Goal: Task Accomplishment & Management: Use online tool/utility

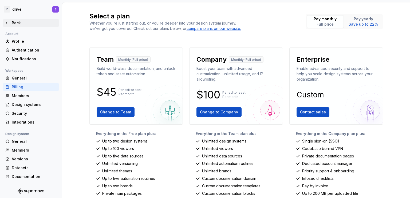
click at [7, 23] on icon at bounding box center [7, 23] width 2 height 2
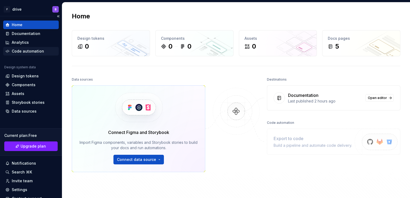
click at [24, 52] on div "Code automation" at bounding box center [28, 51] width 32 height 5
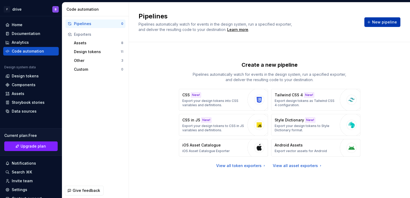
click at [378, 18] on button "New pipeline" at bounding box center [382, 22] width 36 height 10
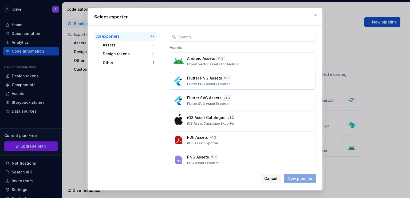
click at [202, 85] on p "Flutter PNG Asset Exporter" at bounding box center [208, 84] width 43 height 4
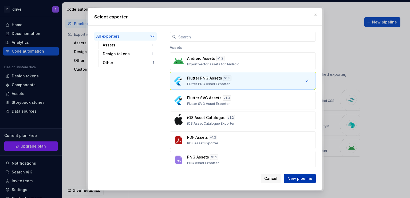
click at [298, 180] on span "New pipeline" at bounding box center [300, 178] width 25 height 5
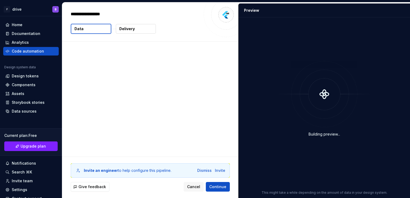
type textarea "*"
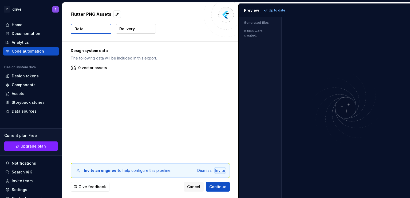
click at [221, 169] on div "Invite" at bounding box center [220, 170] width 10 height 5
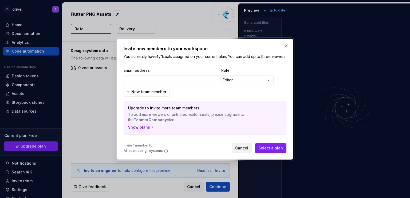
click at [240, 151] on span "Cancel" at bounding box center [241, 148] width 13 height 5
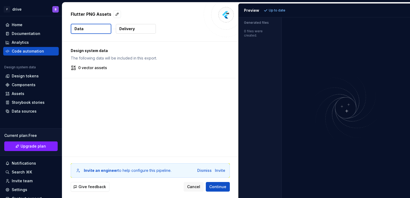
drag, startPoint x: 246, startPoint y: 19, endPoint x: 263, endPoint y: 25, distance: 18.0
click at [246, 19] on div "Generated files" at bounding box center [260, 21] width 43 height 9
click at [136, 30] on button "Delivery" at bounding box center [136, 29] width 40 height 10
click at [130, 31] on p "Delivery" at bounding box center [126, 28] width 15 height 5
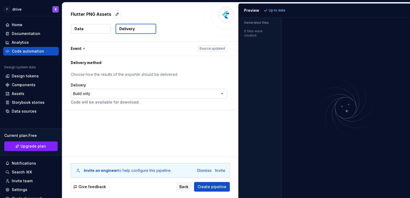
click at [173, 94] on html "**********" at bounding box center [205, 99] width 410 height 198
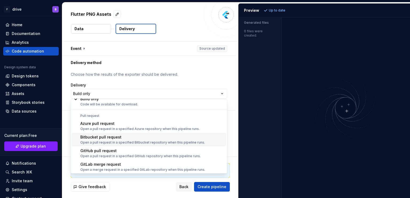
scroll to position [15, 0]
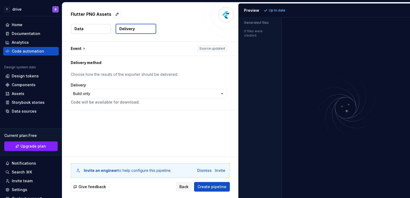
click at [219, 69] on html "**********" at bounding box center [205, 99] width 410 height 198
click at [88, 189] on span "Give feedback" at bounding box center [92, 186] width 28 height 5
click at [266, 9] on icon at bounding box center [266, 10] width 4 height 4
click at [263, 23] on p "Generated files" at bounding box center [260, 23] width 32 height 4
click at [91, 30] on button "Data" at bounding box center [91, 29] width 40 height 10
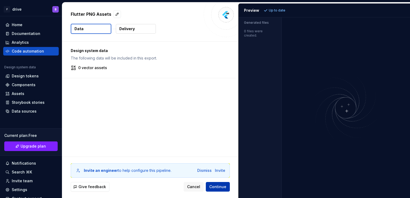
click at [218, 185] on span "Continue" at bounding box center [217, 186] width 17 height 5
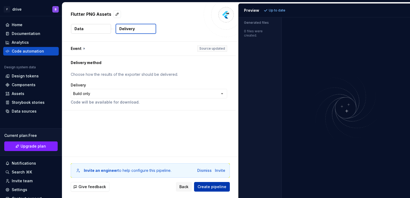
click at [214, 187] on span "Create pipeline" at bounding box center [212, 186] width 29 height 5
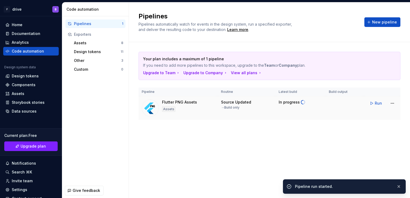
click at [193, 107] on div "Flutter PNG Assets Assets" at bounding box center [179, 108] width 35 height 17
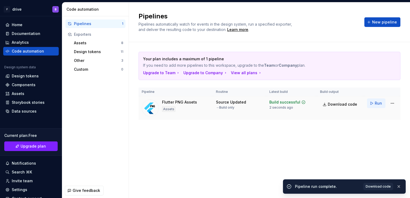
click at [375, 104] on span "Run" at bounding box center [378, 103] width 7 height 5
click at [380, 188] on span "Download code" at bounding box center [378, 186] width 25 height 4
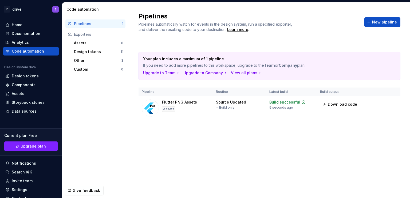
click at [235, 15] on h2 "Pipelines" at bounding box center [248, 16] width 219 height 9
